Goal: Task Accomplishment & Management: Use online tool/utility

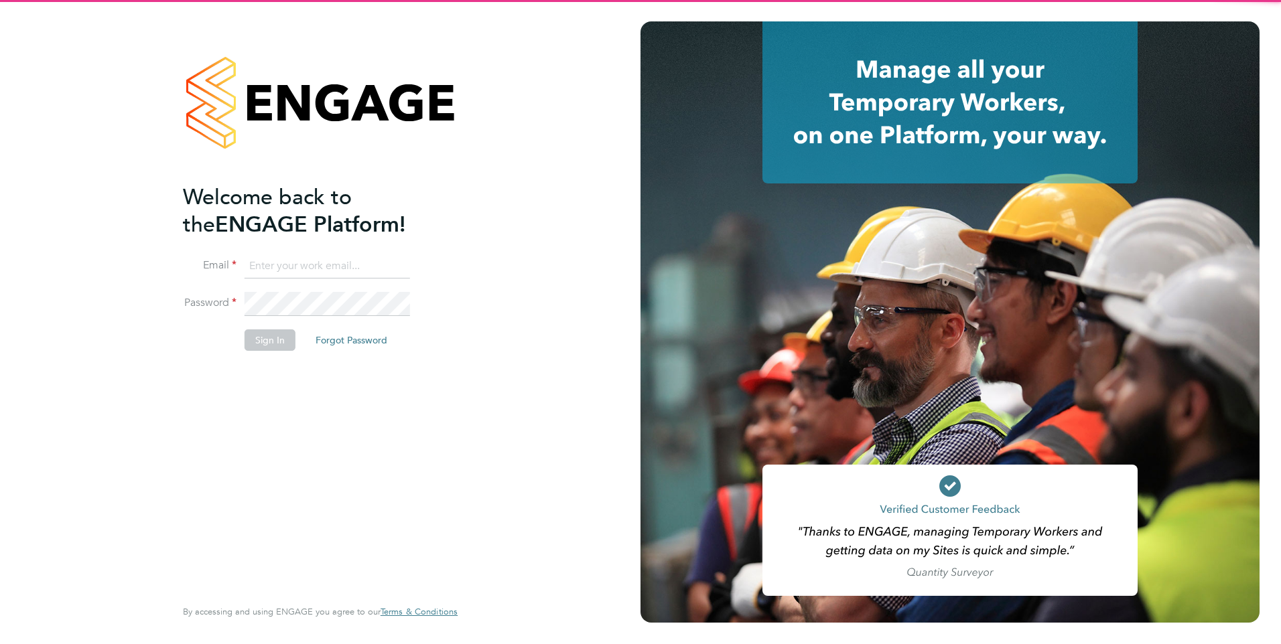
type input "lucy.jolley@servicecare.org.uk"
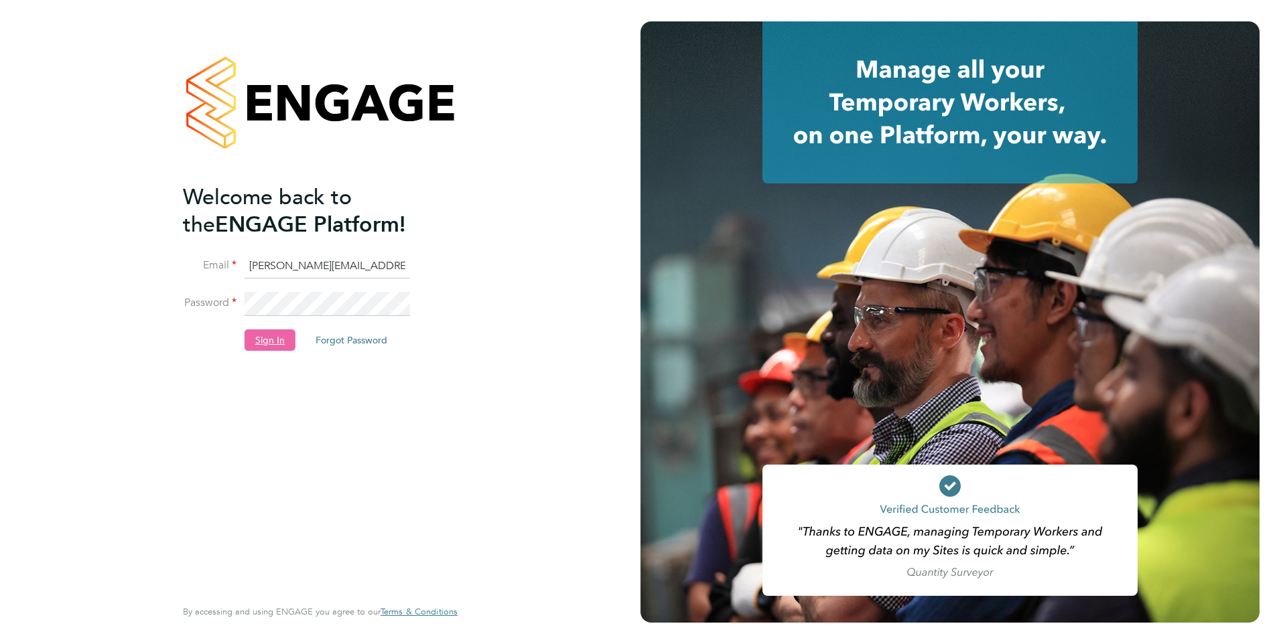
click at [263, 341] on button "Sign In" at bounding box center [269, 340] width 51 height 21
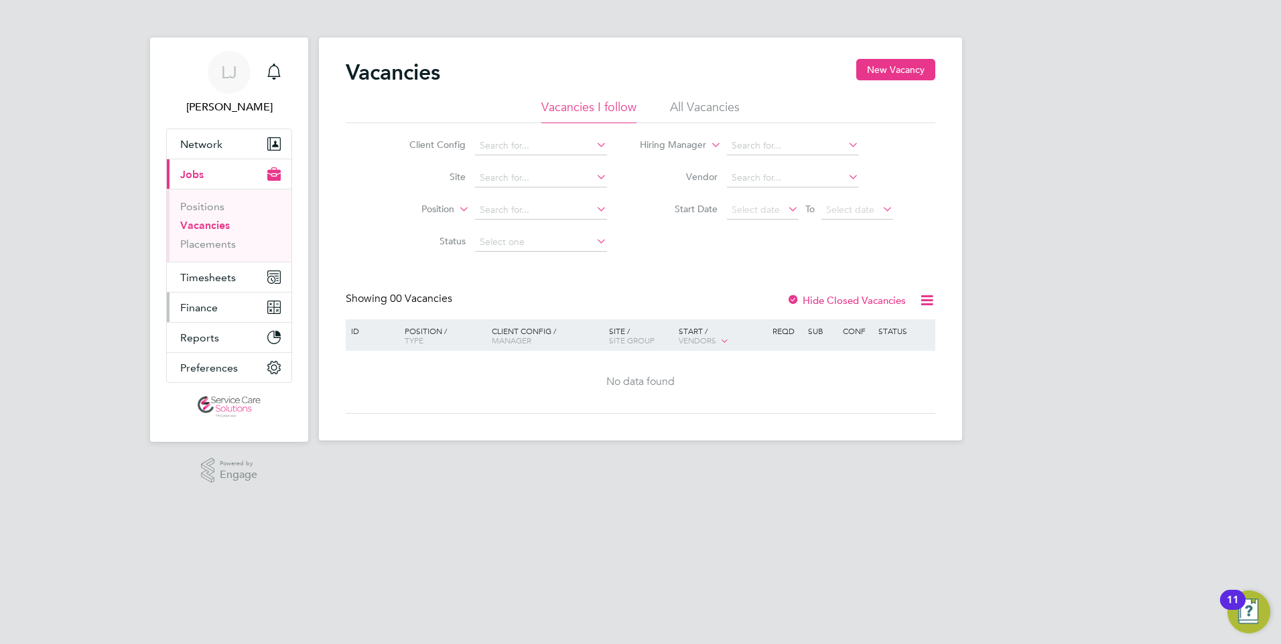
click at [209, 307] on span "Finance" at bounding box center [199, 307] width 38 height 13
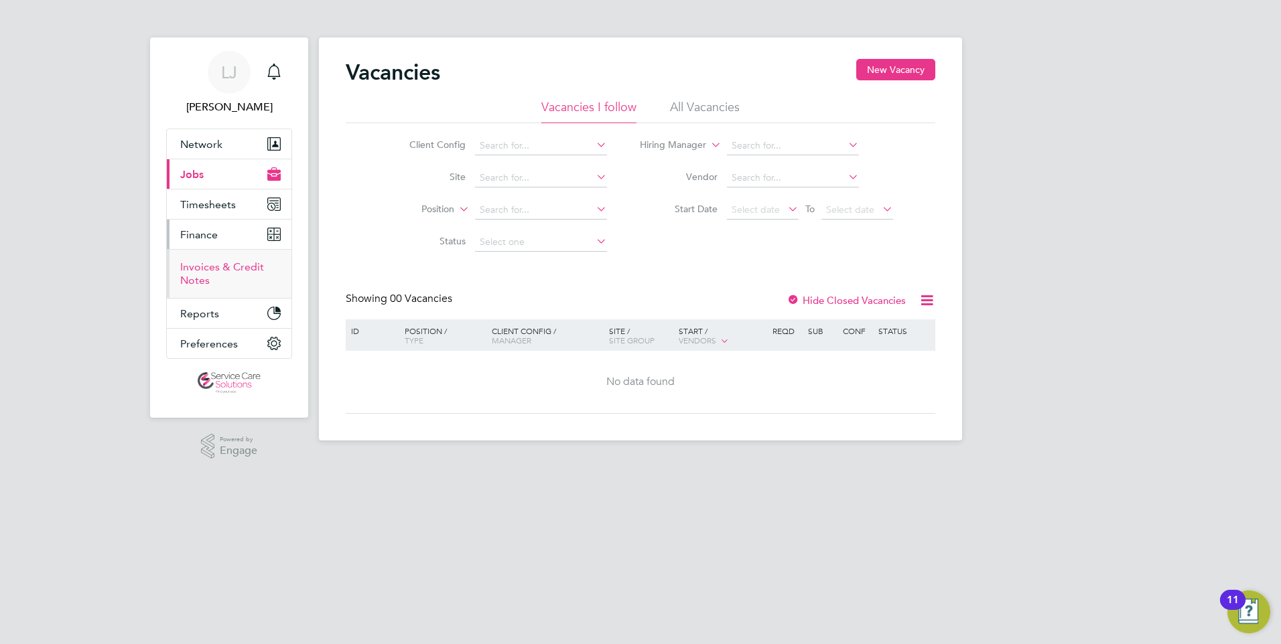
click at [204, 265] on link "Invoices & Credit Notes" at bounding box center [222, 274] width 84 height 26
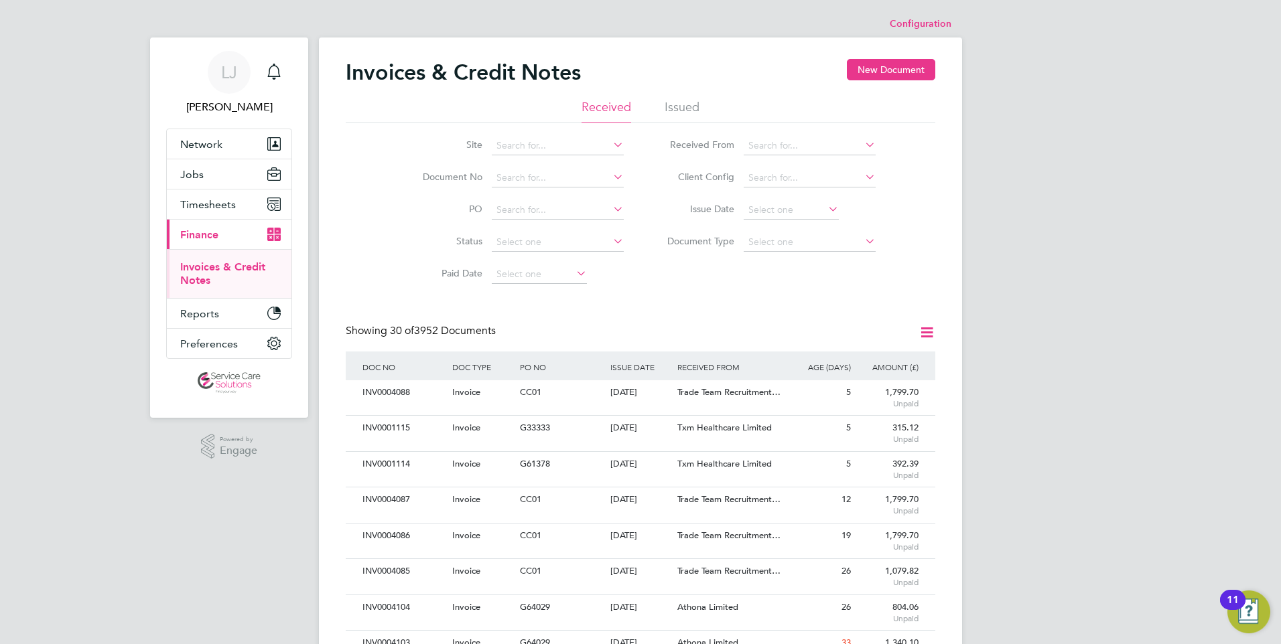
click at [678, 103] on li "Issued" at bounding box center [681, 111] width 35 height 24
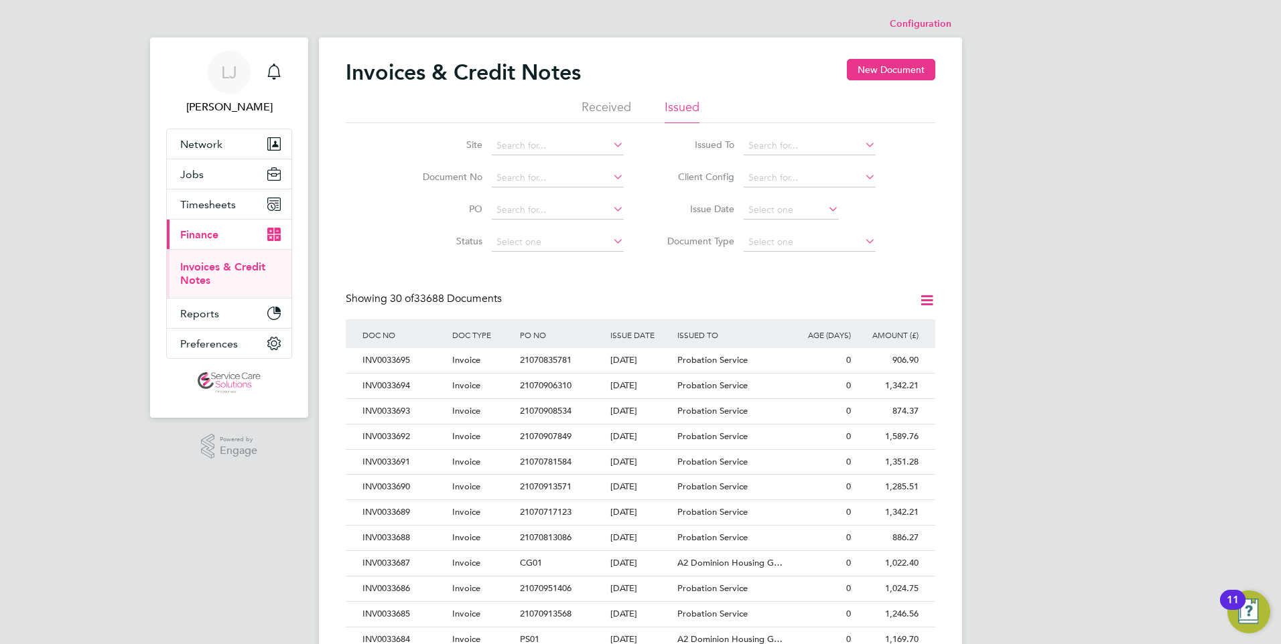
click at [927, 297] on icon at bounding box center [926, 300] width 17 height 17
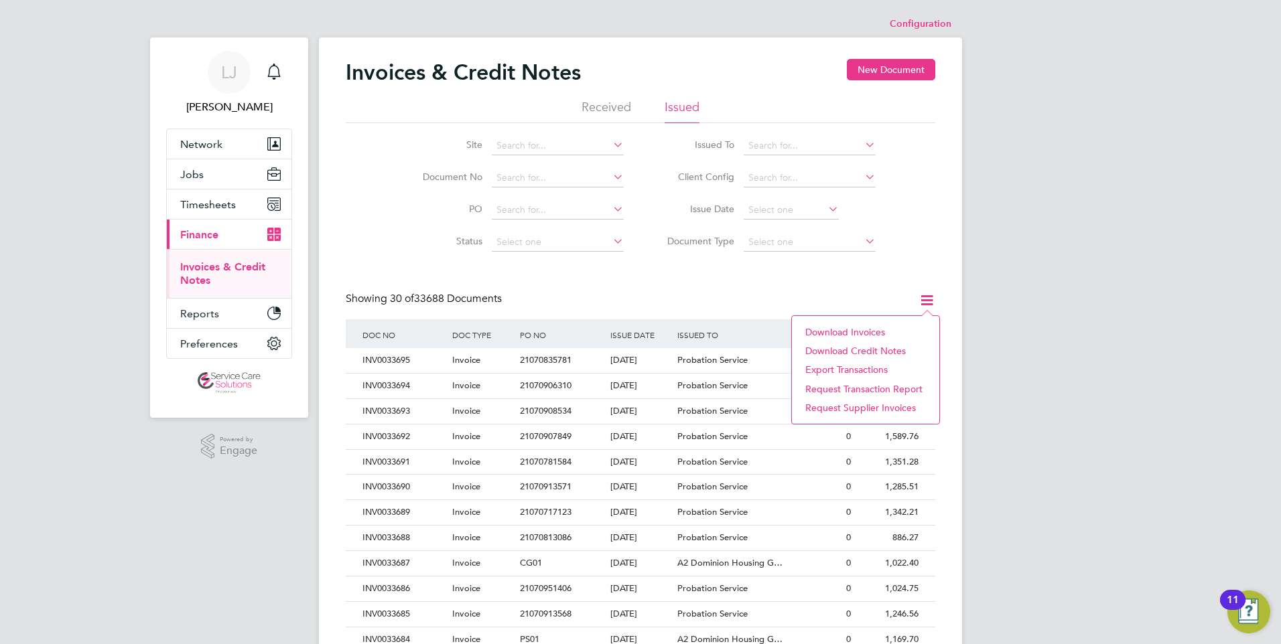
click at [840, 330] on li "Download invoices" at bounding box center [865, 332] width 134 height 19
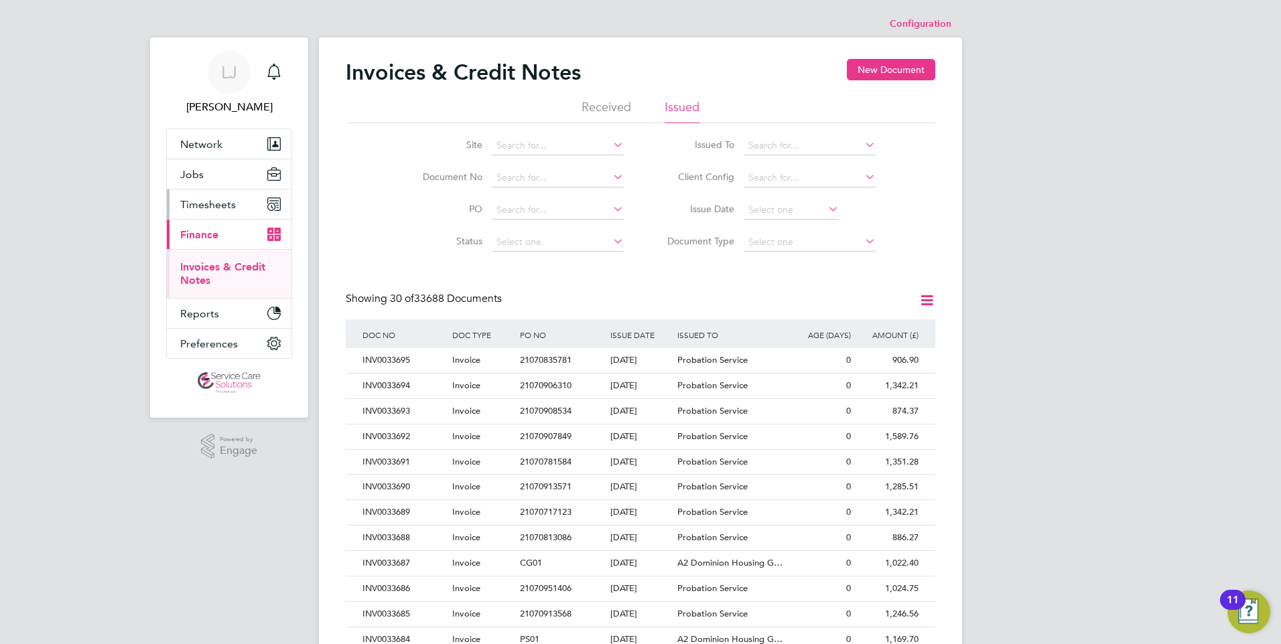
click at [228, 199] on span "Timesheets" at bounding box center [208, 204] width 56 height 13
click at [220, 236] on link "Timesheets" at bounding box center [208, 236] width 56 height 13
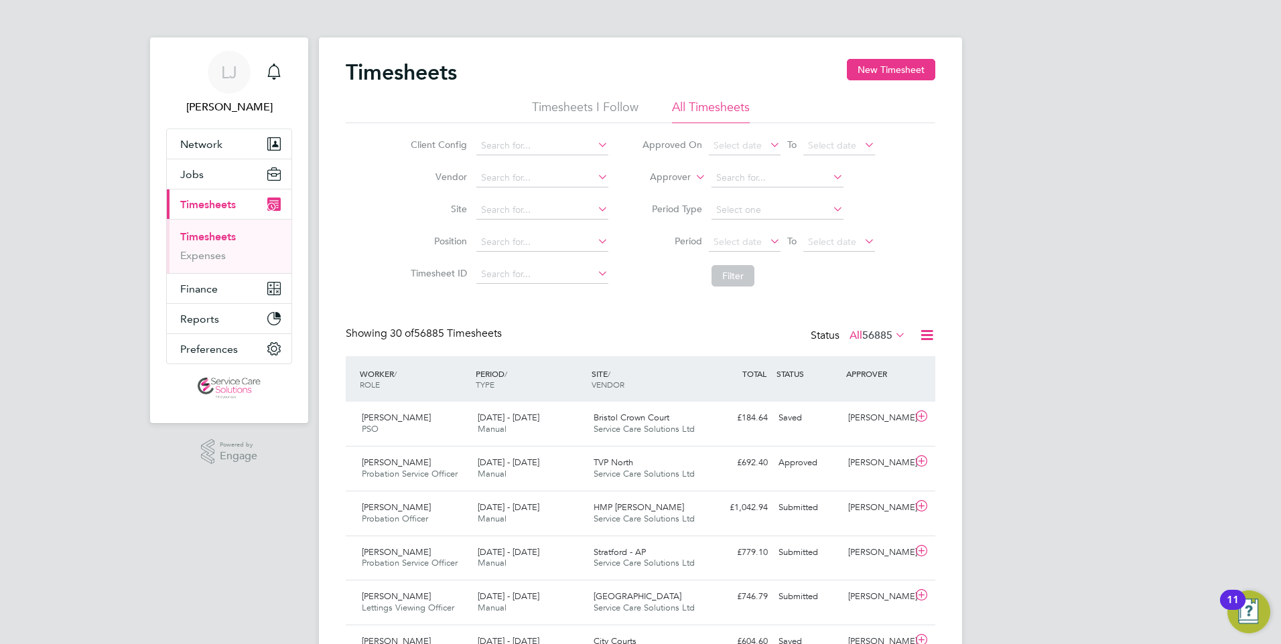
scroll to position [34, 117]
click at [928, 337] on icon at bounding box center [926, 335] width 17 height 17
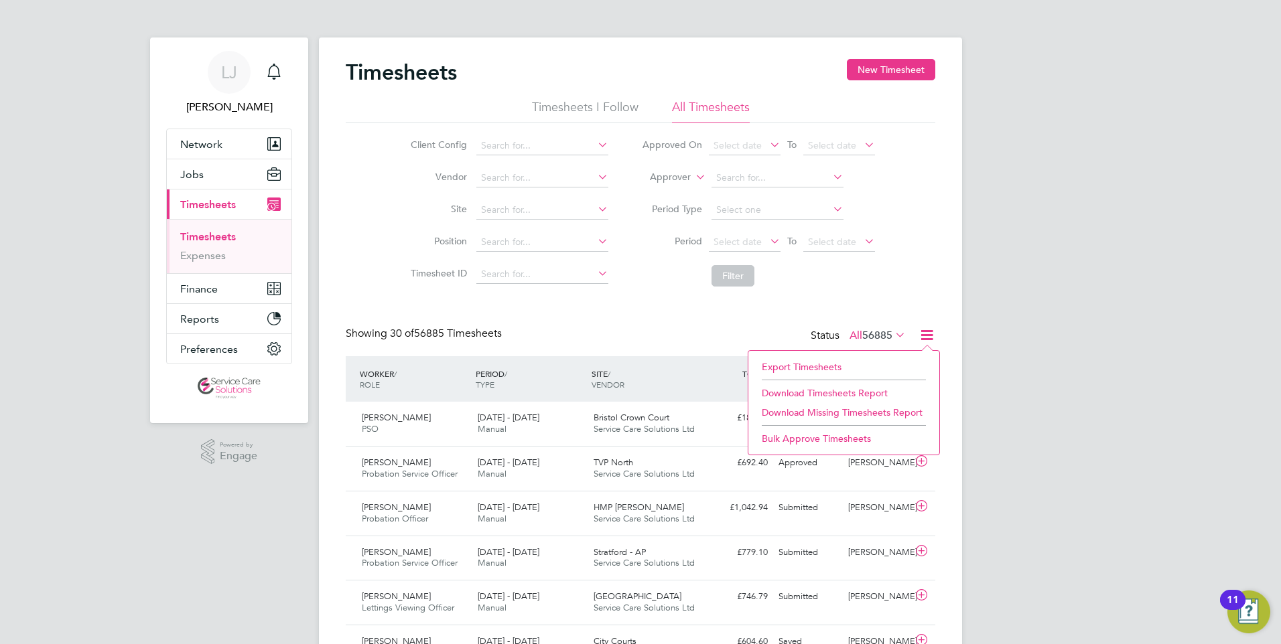
click at [791, 391] on li "Download Timesheets Report" at bounding box center [843, 393] width 177 height 19
